Goal: Task Accomplishment & Management: Manage account settings

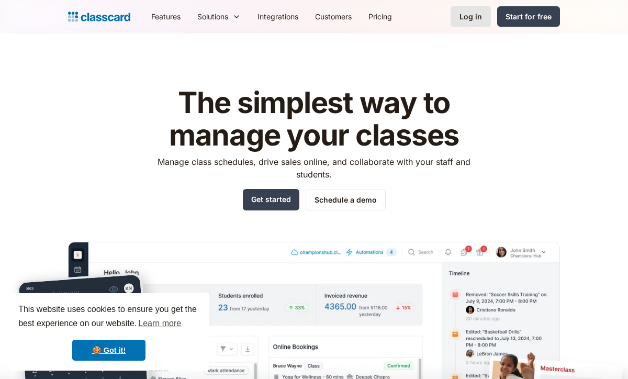
click at [481, 11] on div "Log in" at bounding box center [471, 16] width 23 height 11
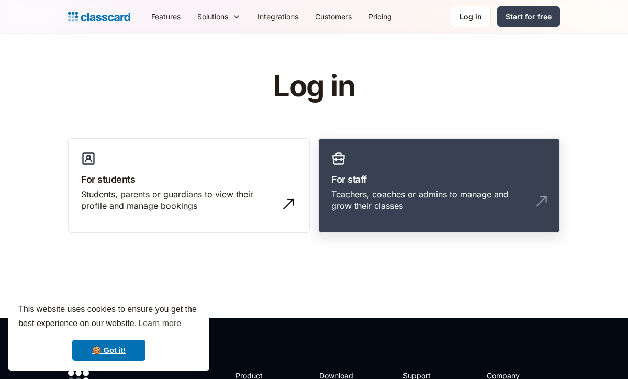
click at [366, 177] on h3 "For staff" at bounding box center [439, 179] width 216 height 14
